Goal: Navigation & Orientation: Find specific page/section

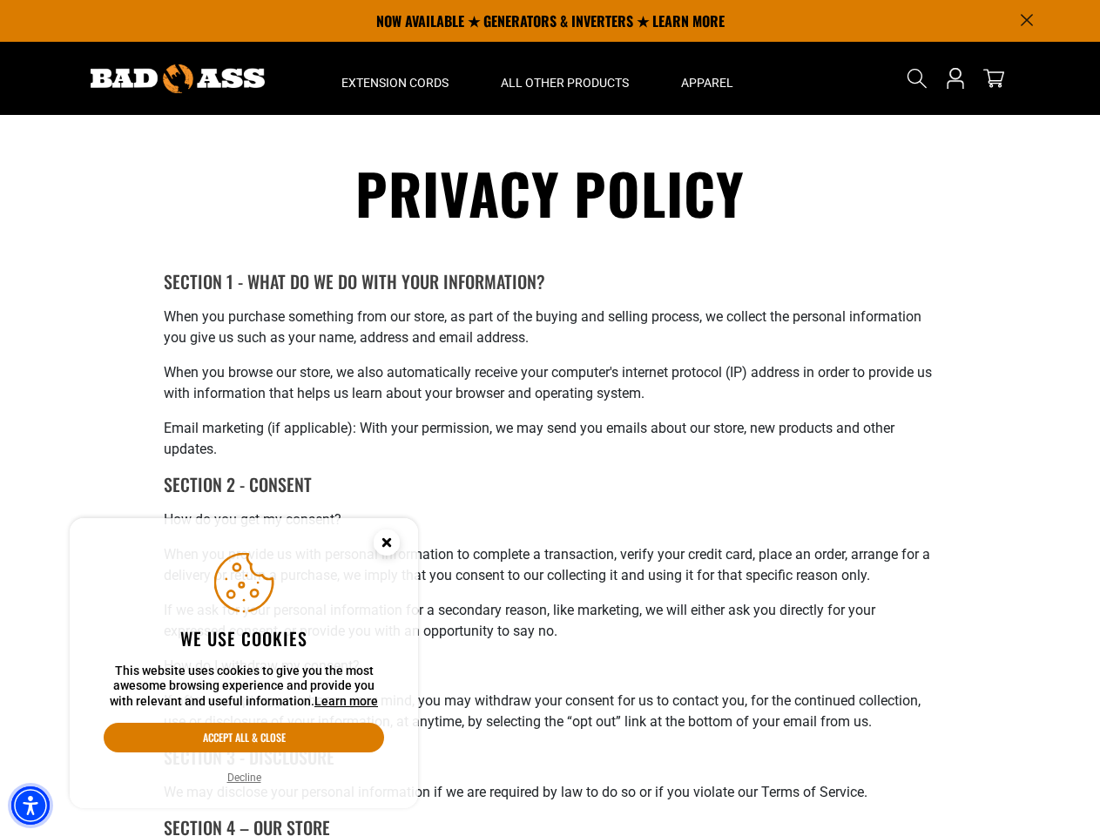
click at [30, 806] on img "Accessibility Menu" at bounding box center [30, 806] width 38 height 38
